Goal: Task Accomplishment & Management: Manage account settings

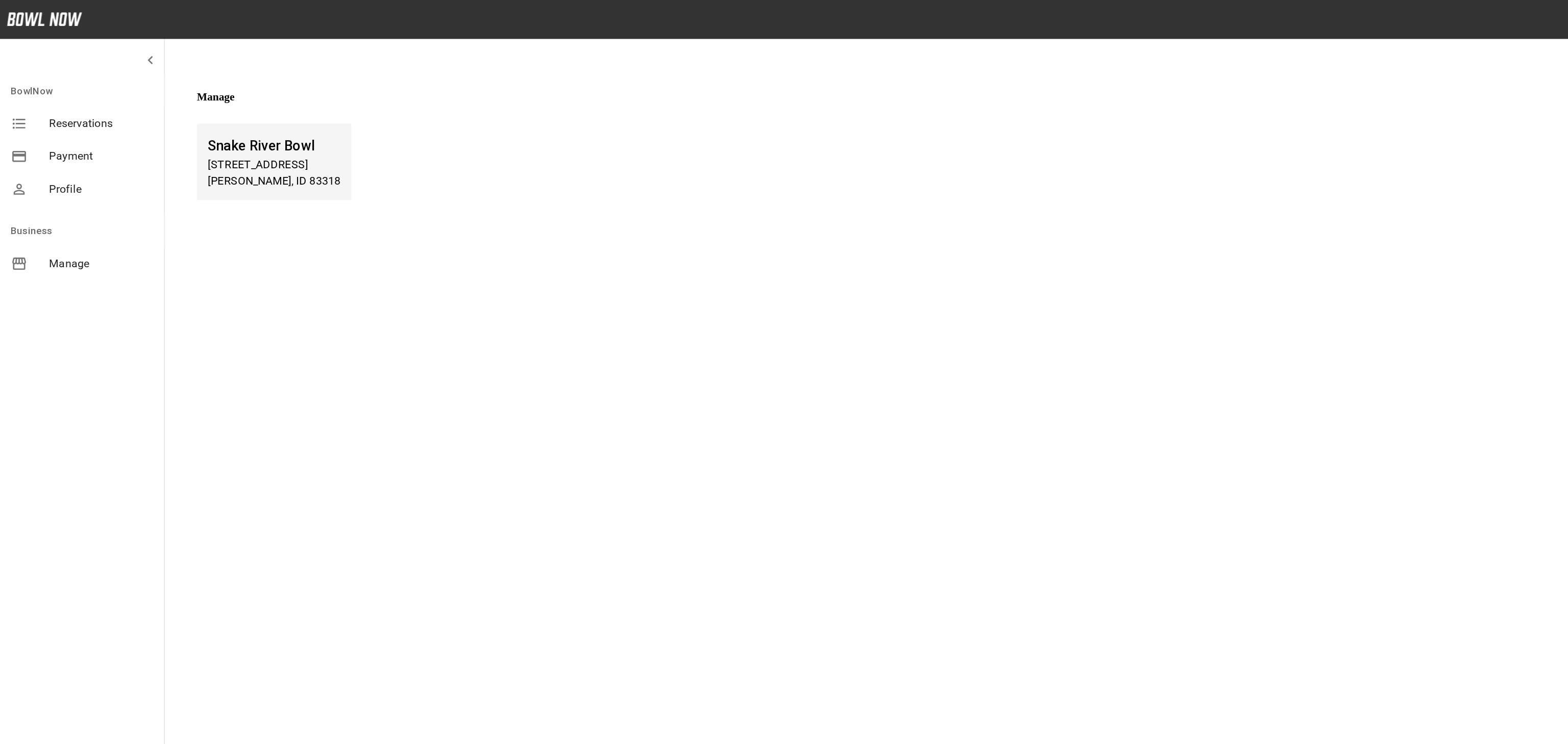
click at [262, 140] on div "Snake River Bowl [STREET_ADDRESS][PERSON_NAME]" at bounding box center [205, 121] width 116 height 57
